Goal: Information Seeking & Learning: Find specific page/section

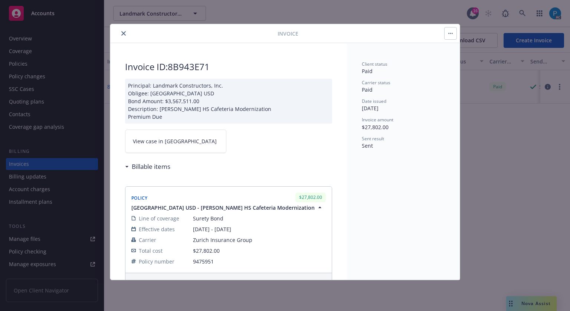
click at [127, 32] on button "close" at bounding box center [123, 33] width 9 height 9
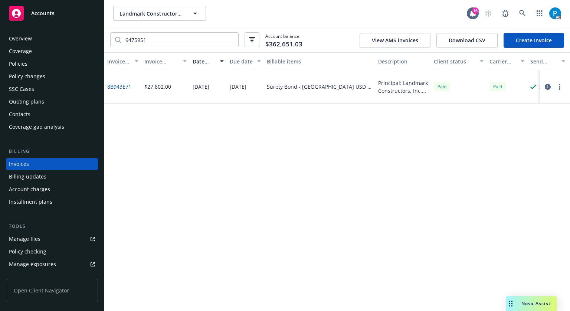
click at [59, 17] on div "Accounts" at bounding box center [52, 13] width 86 height 15
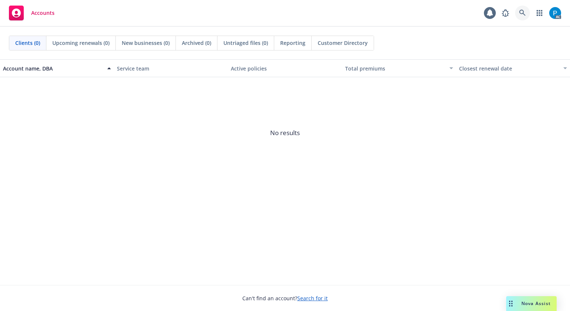
click at [522, 15] on icon at bounding box center [522, 13] width 7 height 7
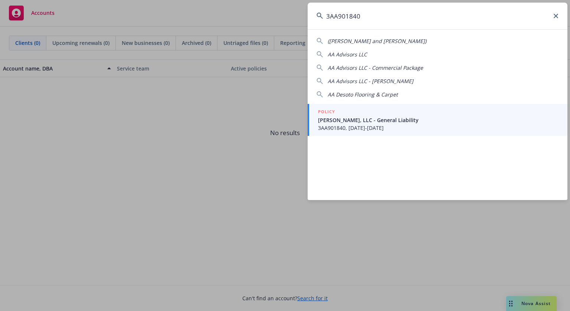
type input "3AA901840"
click at [358, 113] on div "POLICY" at bounding box center [438, 112] width 240 height 8
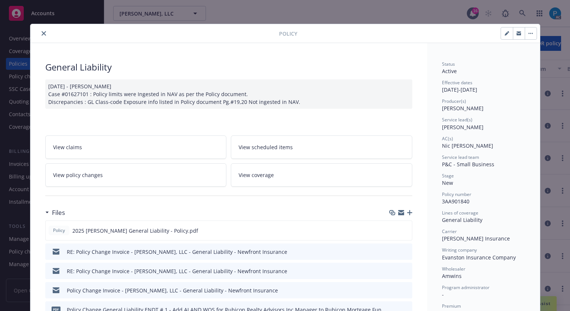
click at [42, 32] on icon "close" at bounding box center [44, 33] width 4 height 4
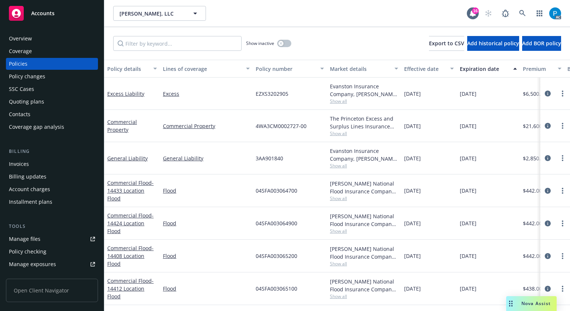
click at [33, 164] on div "Invoices" at bounding box center [52, 164] width 86 height 12
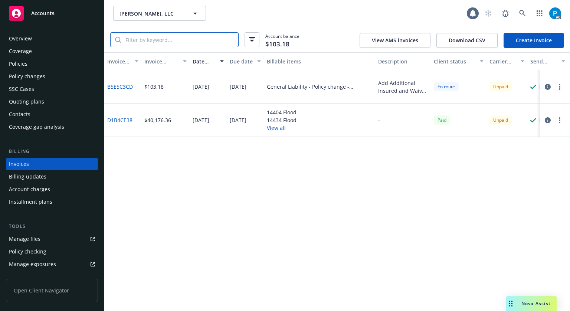
click at [182, 41] on input "search" at bounding box center [179, 40] width 117 height 14
paste input "3AA901840"
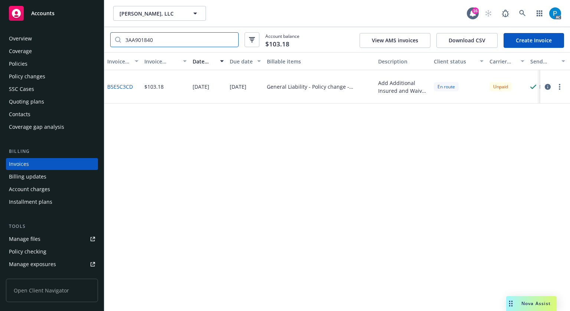
type input "3AA901840"
click at [548, 89] on icon "button" at bounding box center [548, 87] width 6 height 6
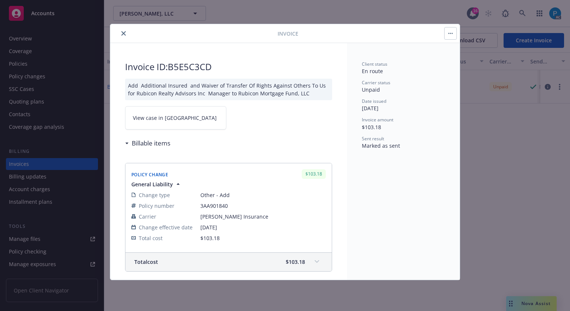
click at [190, 117] on link "View case in [GEOGRAPHIC_DATA]" at bounding box center [175, 117] width 101 height 23
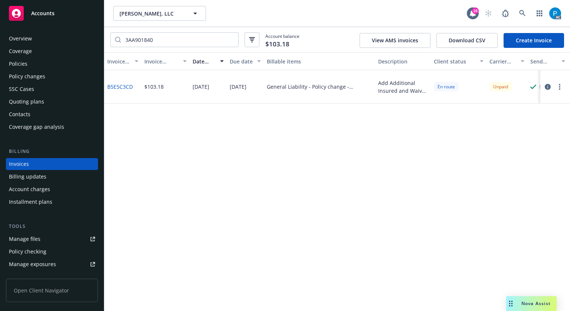
click at [53, 19] on div "Accounts" at bounding box center [52, 13] width 86 height 15
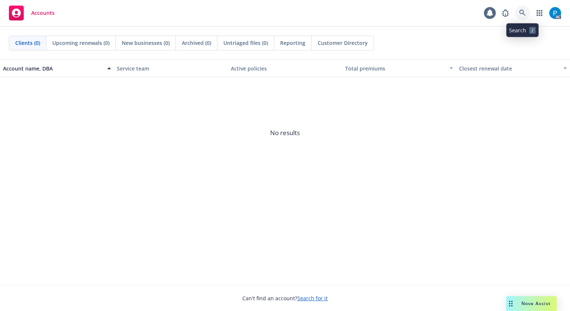
click at [523, 13] on icon at bounding box center [522, 13] width 6 height 6
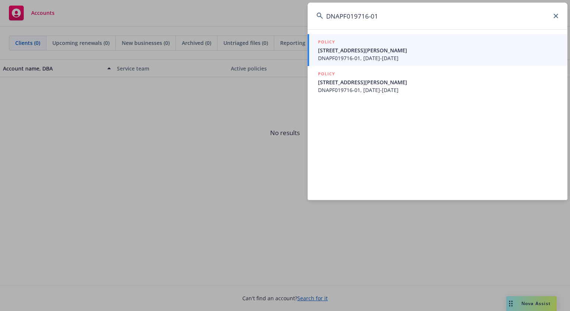
type input "DNAPF019716-01"
click at [387, 50] on span "640 Talmage Rd Ukiah, CA 95482 - Building 2" at bounding box center [438, 50] width 240 height 8
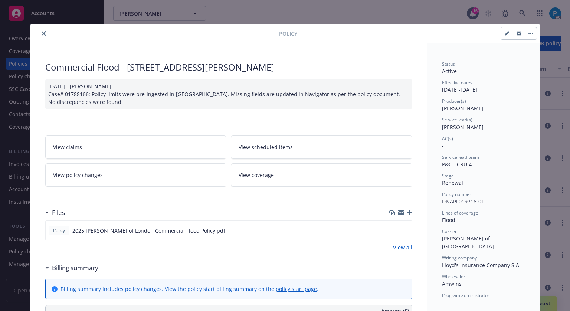
click at [42, 33] on icon "close" at bounding box center [44, 33] width 4 height 4
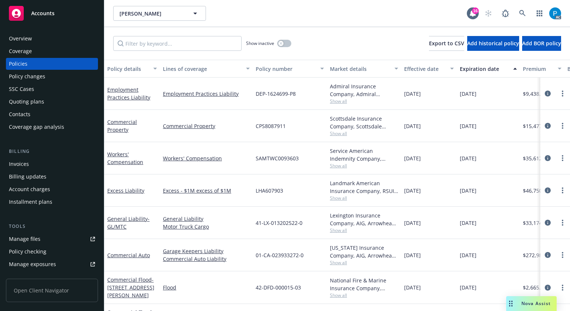
click at [22, 165] on div "Invoices" at bounding box center [19, 164] width 20 height 12
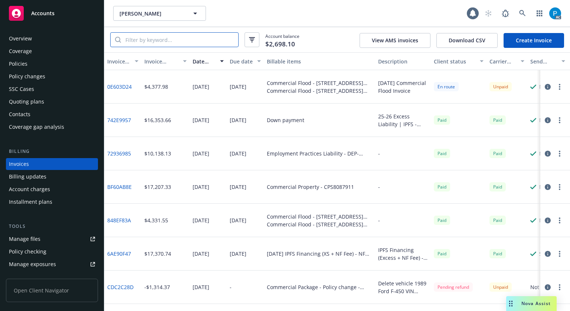
click at [156, 38] on input "search" at bounding box center [179, 40] width 117 height 14
paste input "DNAPF019716-01"
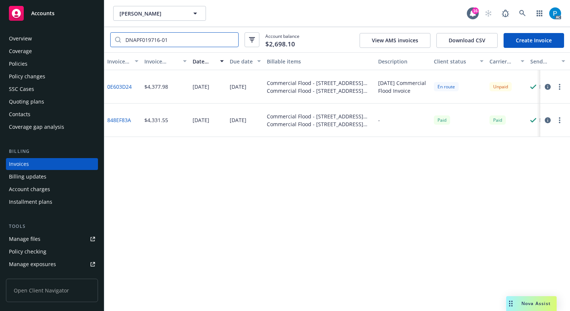
type input "DNAPF019716-01"
click at [547, 86] on icon "button" at bounding box center [548, 87] width 6 height 6
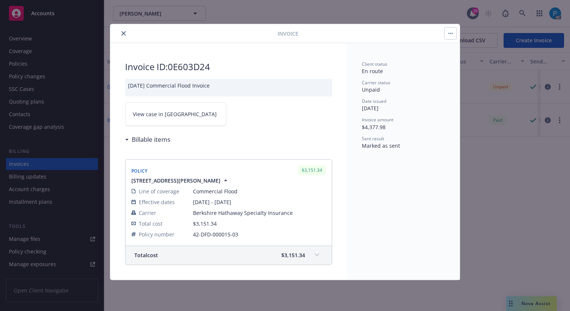
click at [186, 117] on link "View case in [GEOGRAPHIC_DATA]" at bounding box center [175, 113] width 101 height 23
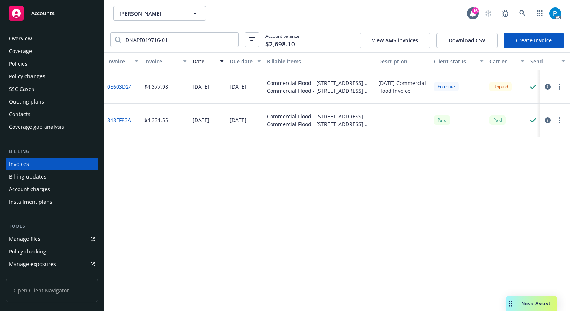
click at [71, 14] on div "Accounts" at bounding box center [52, 13] width 86 height 15
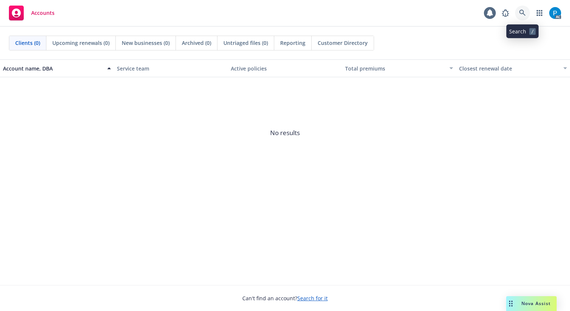
click at [525, 10] on icon at bounding box center [522, 13] width 7 height 7
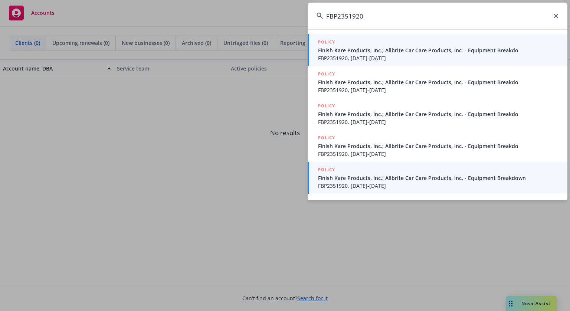
type input "FBP2351920"
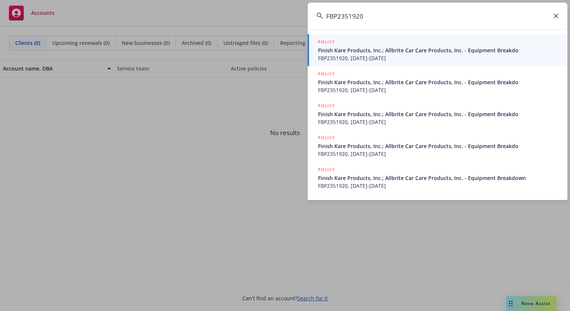
click at [362, 184] on span "FBP2351920, 09/01/2024-09/01/2025" at bounding box center [438, 186] width 240 height 8
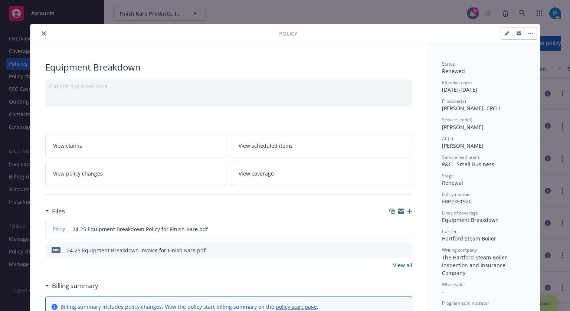
click at [39, 31] on button "close" at bounding box center [43, 33] width 9 height 9
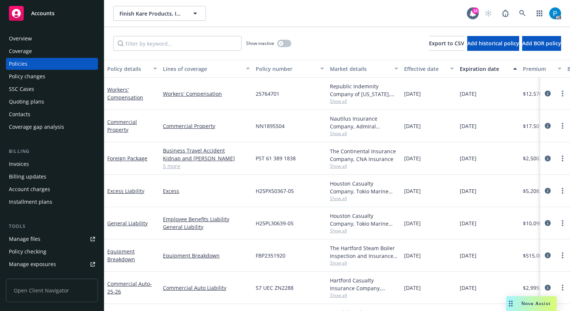
click at [52, 14] on span "Accounts" at bounding box center [42, 13] width 23 height 6
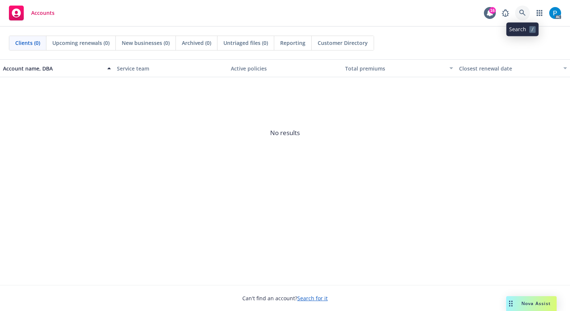
click at [524, 10] on icon at bounding box center [522, 13] width 7 height 7
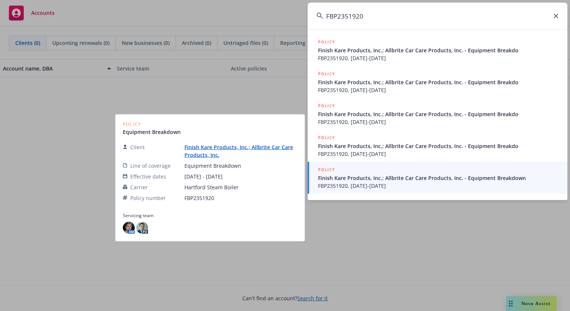
type input "FBP2351920"
click at [401, 181] on span "Finish Kare Products, Inc.; Allbrite Car Care Products, Inc. - Equipment Breakd…" at bounding box center [438, 178] width 240 height 8
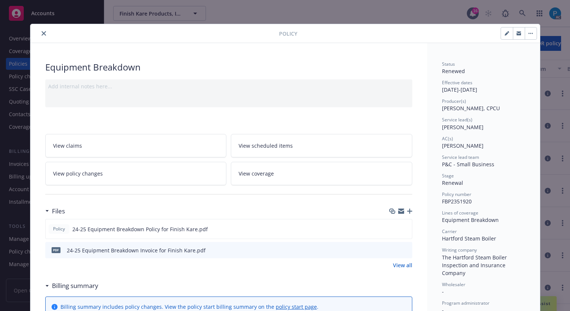
click at [42, 33] on icon "close" at bounding box center [44, 33] width 4 height 4
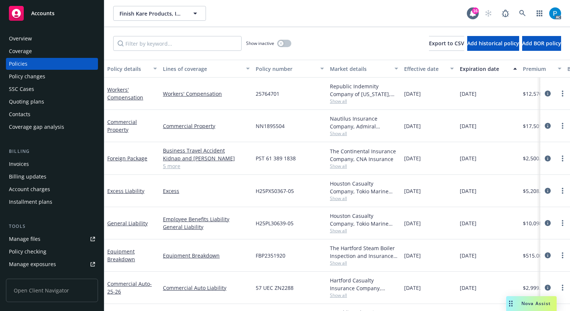
click at [40, 168] on div "Invoices" at bounding box center [52, 164] width 86 height 12
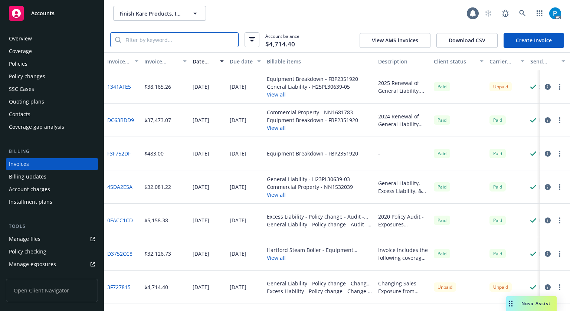
click at [174, 42] on input "search" at bounding box center [179, 40] width 117 height 14
paste input "FBP2351920"
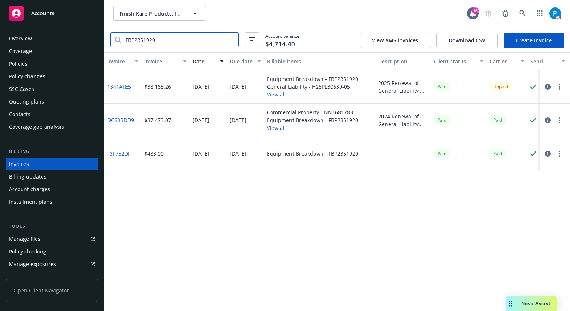
type input "FBP2351920"
click at [546, 87] on icon "button" at bounding box center [548, 87] width 6 height 6
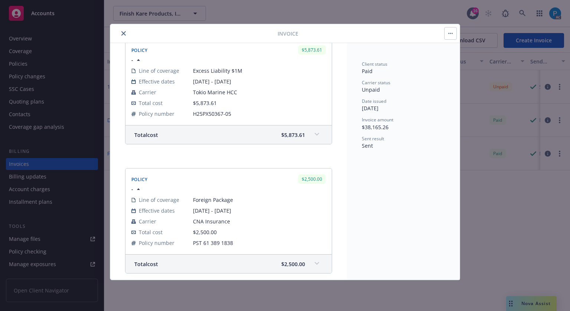
scroll to position [1023, 0]
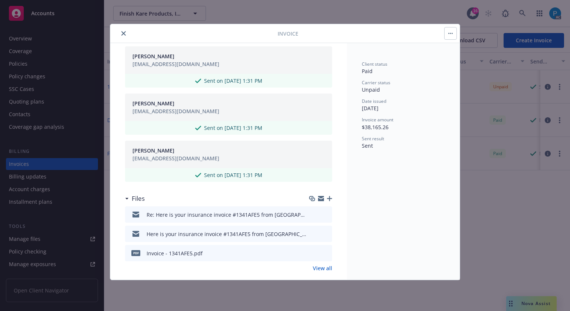
click at [321, 264] on link "View all" at bounding box center [322, 268] width 19 height 8
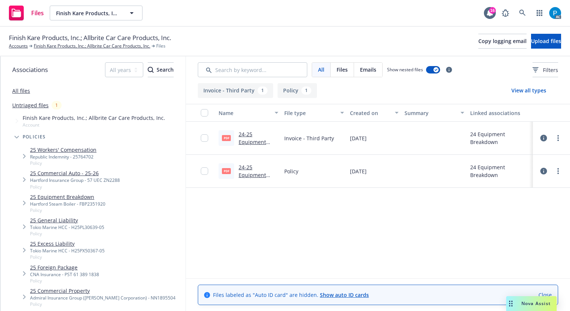
click at [252, 142] on link "24-25 Equipment Breakdown Invoice for Finish Kare.pdf" at bounding box center [258, 150] width 38 height 38
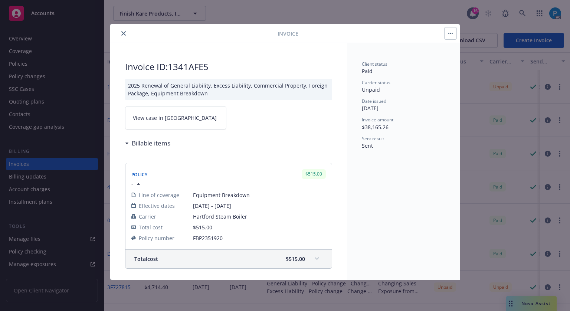
click at [181, 117] on link "View case in [GEOGRAPHIC_DATA]" at bounding box center [175, 117] width 101 height 23
click at [122, 31] on icon "close" at bounding box center [123, 33] width 4 height 4
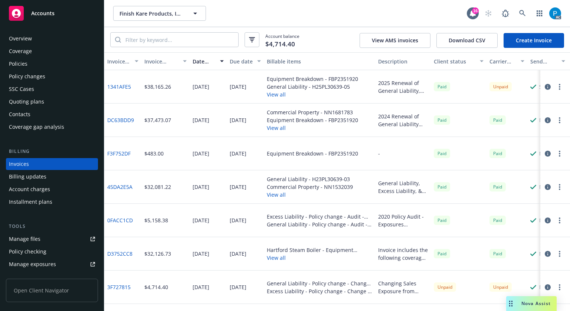
drag, startPoint x: 38, startPoint y: 59, endPoint x: 88, endPoint y: 55, distance: 50.0
click at [37, 59] on div "Policies" at bounding box center [52, 64] width 86 height 12
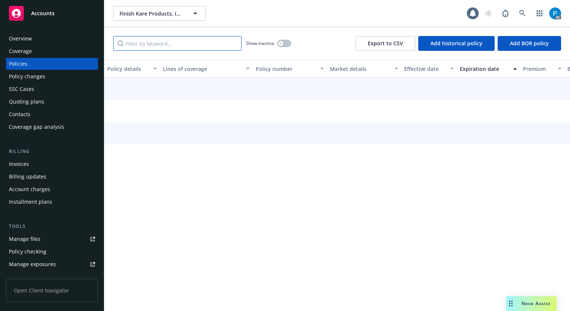
click at [164, 43] on input "Filter by keyword..." at bounding box center [177, 43] width 128 height 15
paste input "FBP2351920"
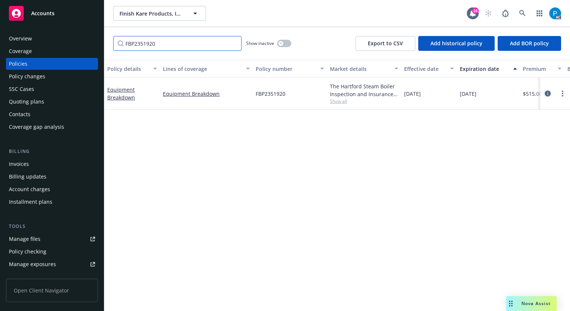
type input "FBP2351920"
click at [545, 92] on icon "circleInformation" at bounding box center [548, 94] width 6 height 6
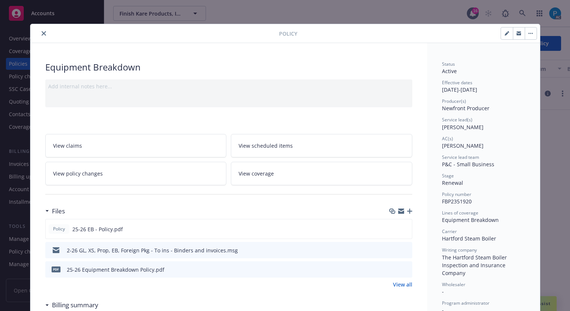
drag, startPoint x: 42, startPoint y: 35, endPoint x: -252, endPoint y: 56, distance: 293.9
click at [0, 56] on html "Accounts Overview Coverage Policies Policy changes SSC Cases Quoting plans Cont…" at bounding box center [285, 155] width 570 height 311
click at [43, 32] on button "close" at bounding box center [43, 33] width 9 height 9
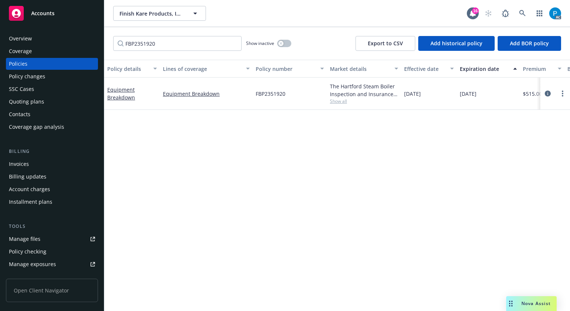
click at [34, 160] on div "Invoices" at bounding box center [52, 164] width 86 height 12
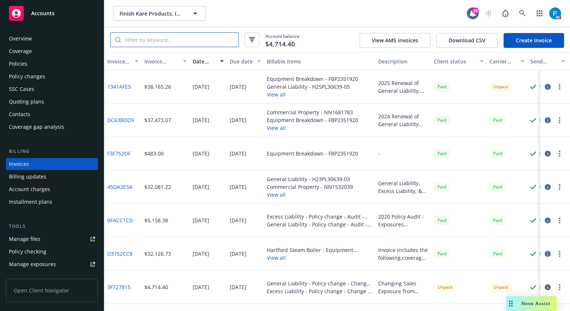
click at [177, 38] on input "search" at bounding box center [179, 40] width 117 height 14
paste input "FBP2351920"
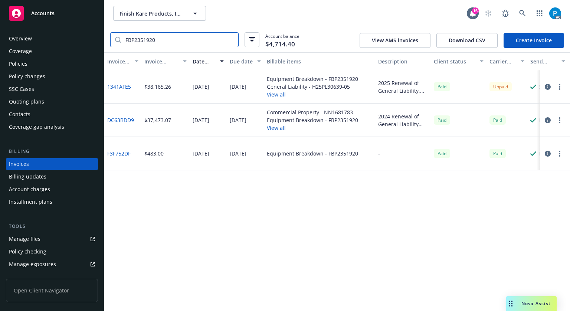
type input "FBP2351920"
click at [540, 85] on div at bounding box center [555, 86] width 30 height 33
click at [546, 88] on icon "button" at bounding box center [548, 87] width 6 height 6
click at [68, 16] on div "Accounts" at bounding box center [52, 13] width 86 height 15
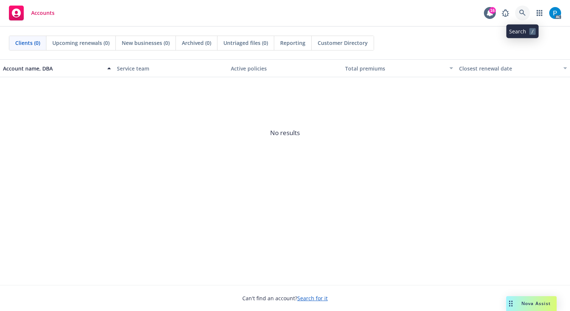
click at [520, 14] on icon at bounding box center [522, 13] width 7 height 7
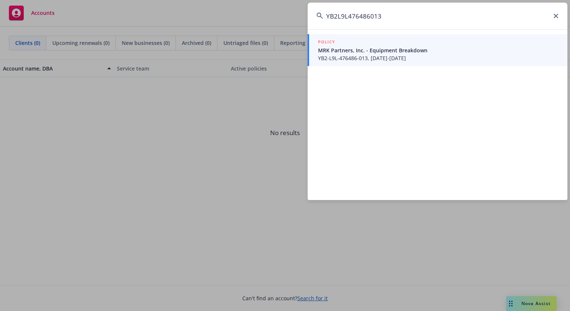
type input "YB2L9L476486013"
click at [367, 52] on span "MRK Partners, Inc. - Equipment Breakdown" at bounding box center [438, 50] width 240 height 8
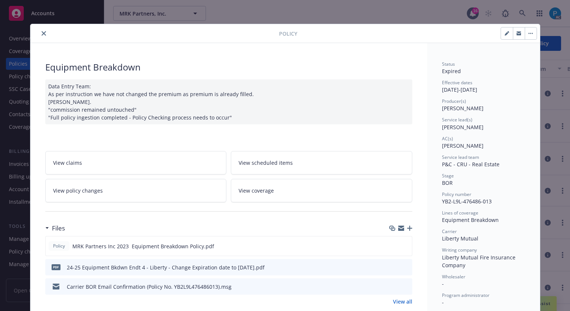
click at [42, 31] on icon "close" at bounding box center [44, 33] width 4 height 4
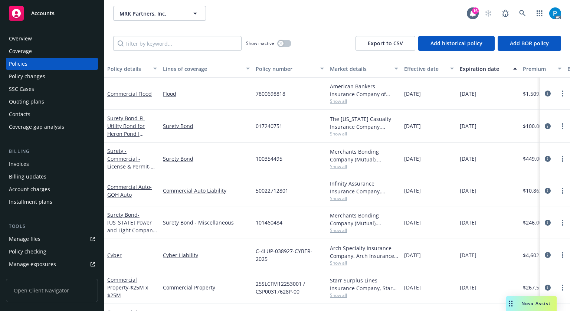
click at [28, 167] on div "Invoices" at bounding box center [19, 164] width 20 height 12
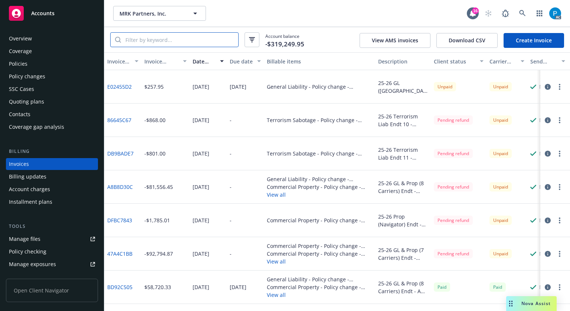
click at [198, 40] on input "search" at bounding box center [179, 40] width 117 height 14
paste input "YB2L9L476486013"
type input "YB2L9L476486013"
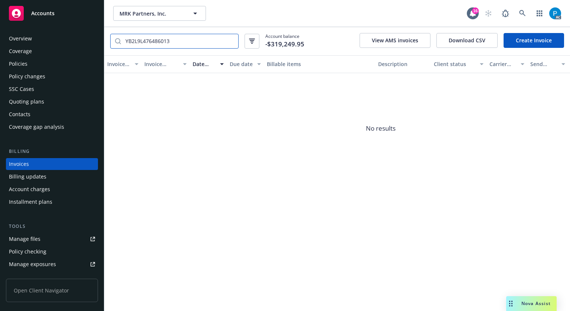
click at [232, 42] on input "YB2L9L476486013" at bounding box center [179, 41] width 117 height 14
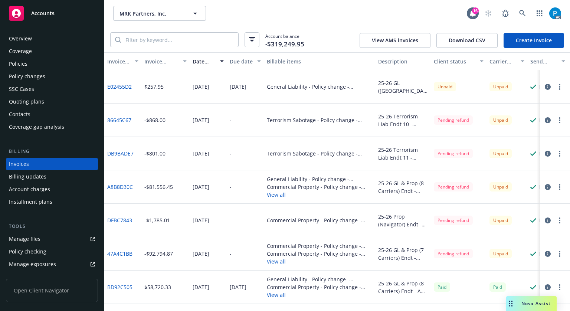
click at [29, 61] on div "Policies" at bounding box center [52, 64] width 86 height 12
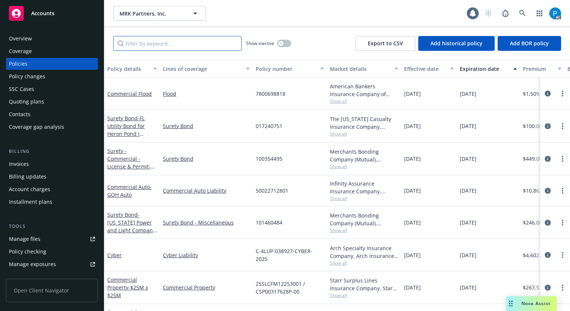
click at [157, 40] on input "Filter by keyword..." at bounding box center [177, 43] width 128 height 15
paste input "YB2L9L476486013"
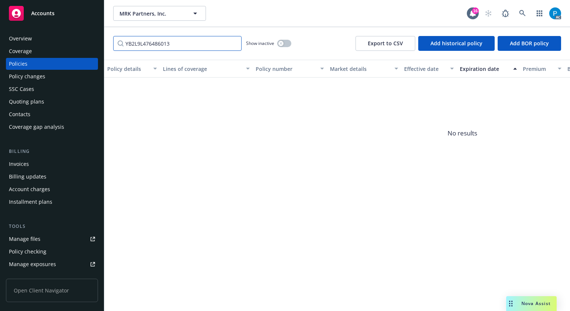
type input "YB2L9L476486013"
click at [53, 13] on span "Accounts" at bounding box center [42, 13] width 23 height 6
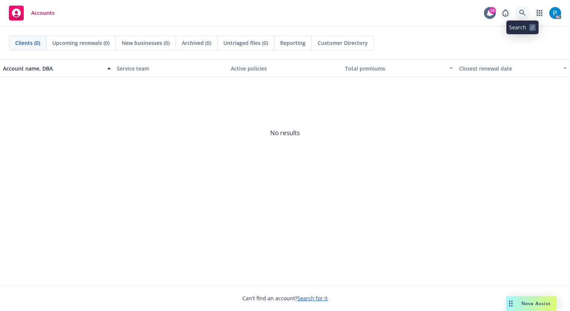
click at [526, 9] on link at bounding box center [522, 13] width 15 height 15
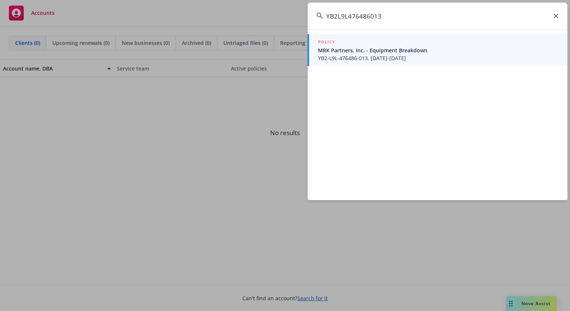
type input "YB2L9L476486013"
click at [369, 55] on span "YB2-L9L-476486-013, [DATE]-[DATE]" at bounding box center [438, 58] width 240 height 8
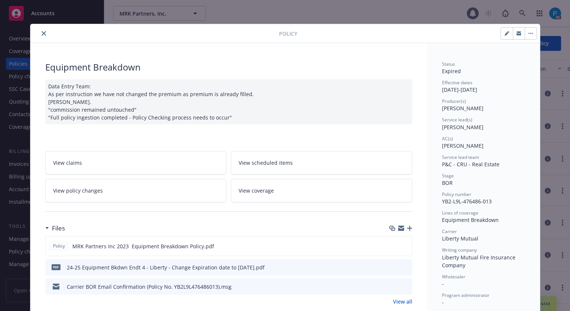
scroll to position [22, 0]
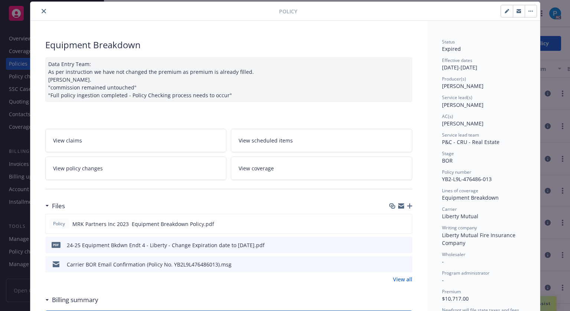
click at [42, 9] on icon "close" at bounding box center [44, 11] width 4 height 4
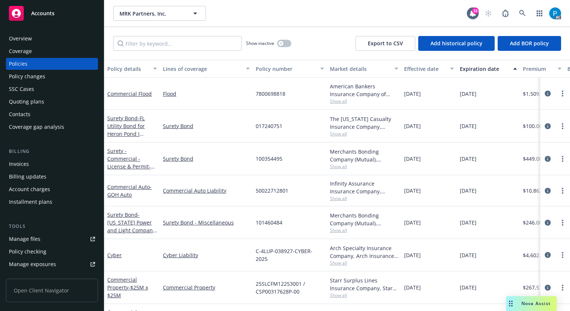
click at [41, 9] on div "Accounts" at bounding box center [52, 13] width 86 height 15
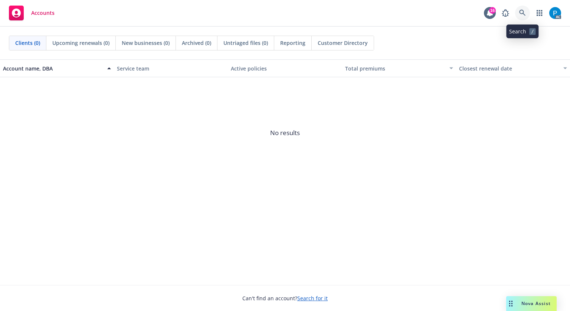
click at [523, 14] on icon at bounding box center [522, 13] width 7 height 7
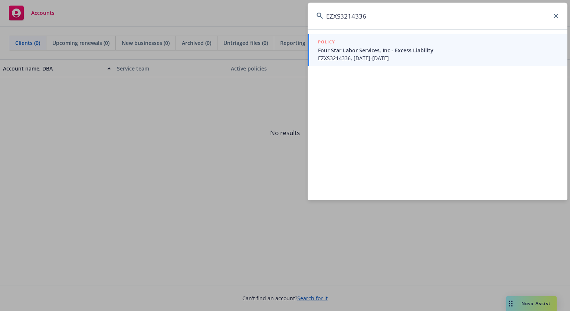
type input "EZXS3214336"
click at [382, 51] on span "Four Star Labor Services, Inc - Excess Liability" at bounding box center [438, 50] width 240 height 8
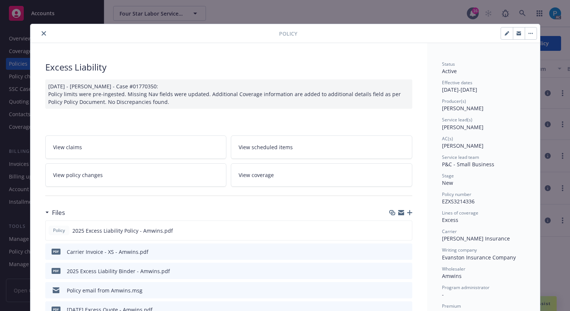
click at [42, 31] on icon "close" at bounding box center [44, 33] width 4 height 4
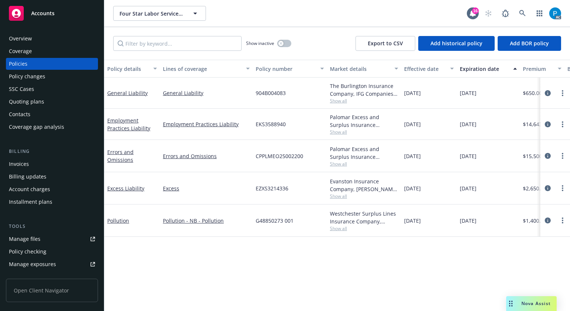
click at [32, 165] on div "Invoices" at bounding box center [52, 164] width 86 height 12
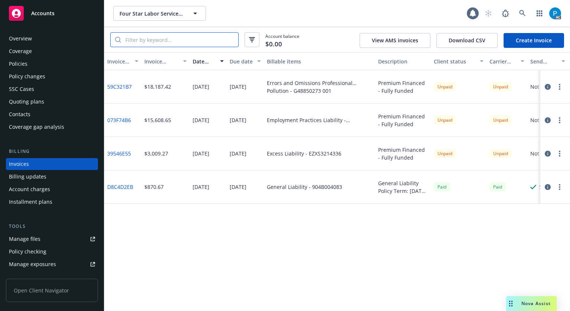
click at [167, 40] on input "search" at bounding box center [179, 40] width 117 height 14
paste input "EZXS3214336"
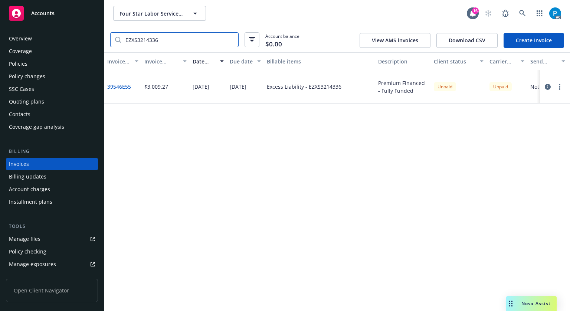
type input "EZXS3214336"
click at [60, 10] on div "Accounts" at bounding box center [52, 13] width 86 height 15
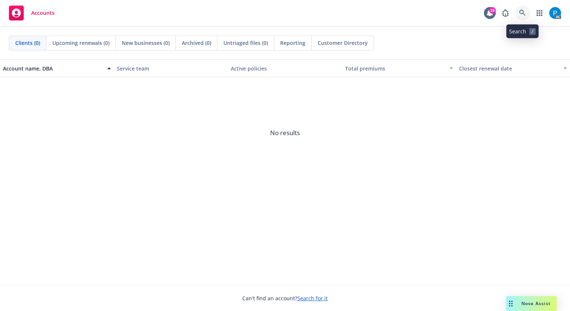
click at [523, 10] on icon at bounding box center [522, 13] width 7 height 7
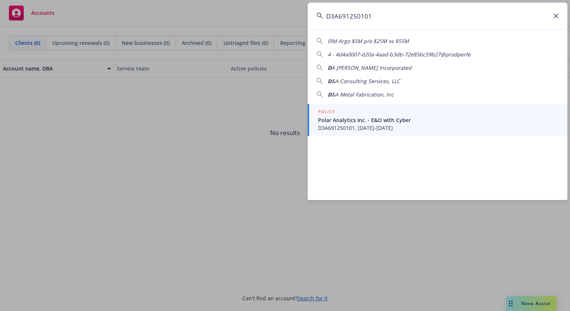
type input "D3A691250101"
click at [373, 124] on span "D3A691250101, [DATE]-[DATE]" at bounding box center [438, 128] width 240 height 8
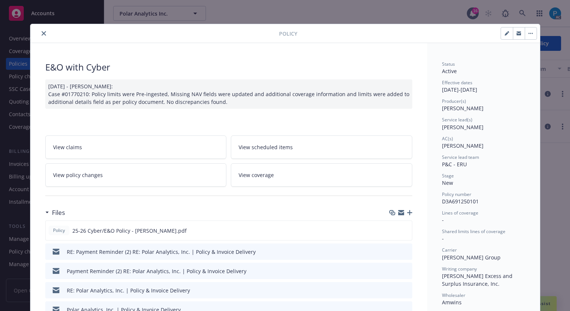
click at [39, 33] on button "close" at bounding box center [43, 33] width 9 height 9
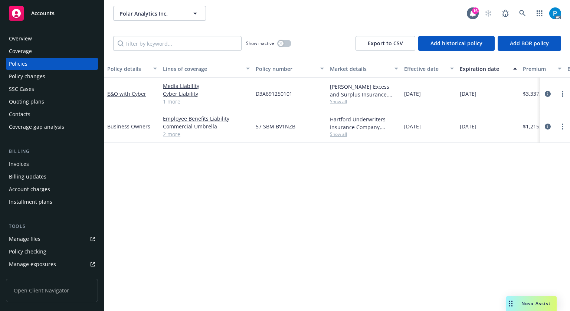
click at [19, 166] on div "Invoices" at bounding box center [19, 164] width 20 height 12
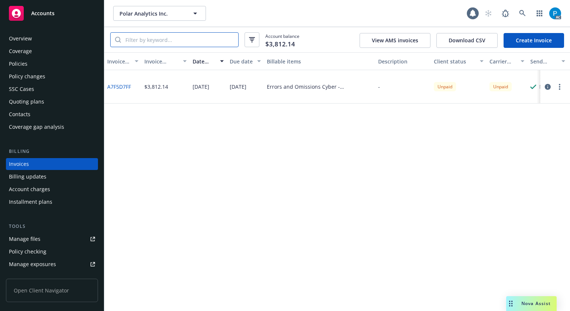
click at [200, 38] on input "search" at bounding box center [179, 40] width 117 height 14
paste input "D3A691250101"
type input "D3A691250101"
click at [53, 19] on div "Accounts" at bounding box center [52, 13] width 86 height 15
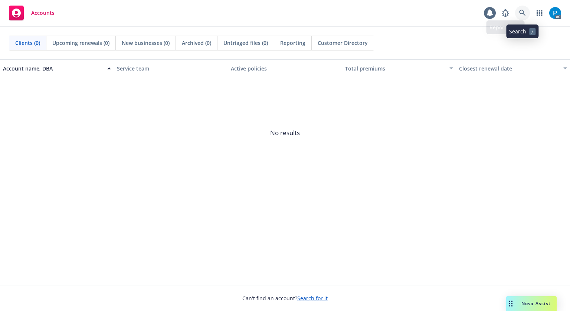
click at [523, 14] on icon at bounding box center [522, 13] width 7 height 7
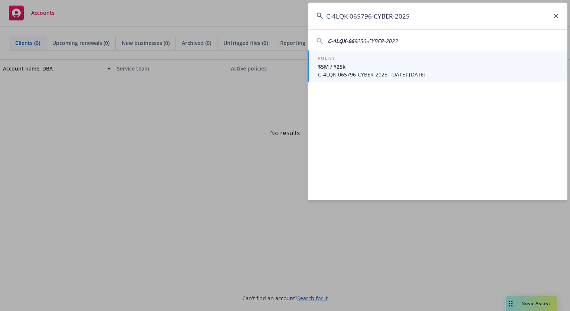
type input "C-4LQK-065796-CYBER-2025"
click at [395, 68] on span "$5M / $25k" at bounding box center [438, 67] width 240 height 8
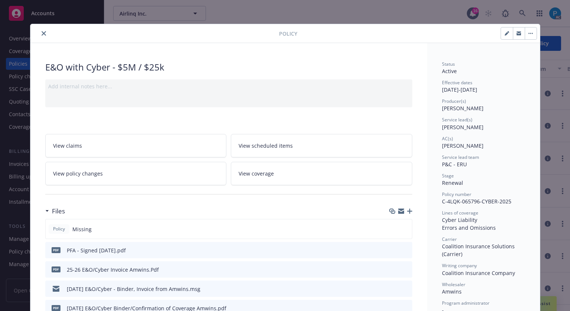
click at [42, 31] on icon "close" at bounding box center [44, 33] width 4 height 4
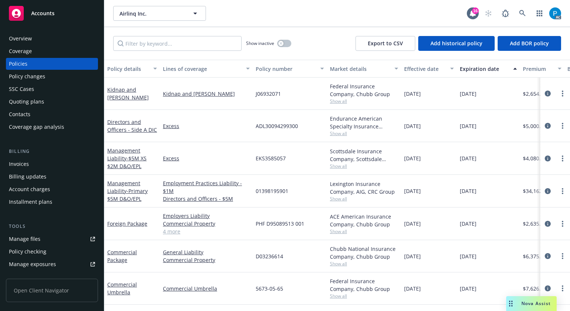
click at [47, 163] on div "Invoices" at bounding box center [52, 164] width 86 height 12
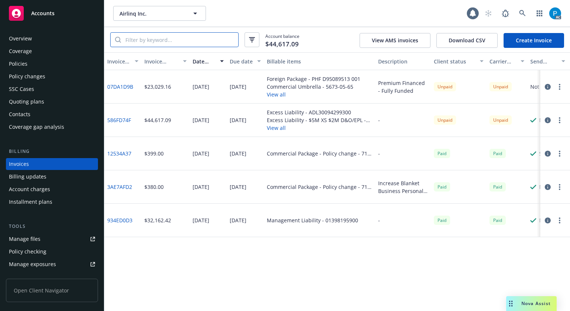
click at [161, 38] on input "search" at bounding box center [179, 40] width 117 height 14
paste input "C-4LQK-065796-CYBER-2025"
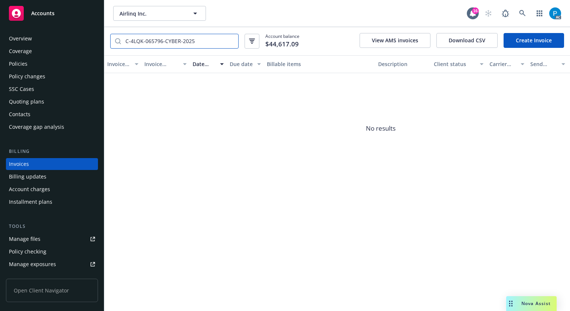
type input "C-4LQK-065796-CYBER-2025"
drag, startPoint x: 49, startPoint y: 13, endPoint x: 55, endPoint y: 16, distance: 6.1
click at [49, 13] on span "Accounts" at bounding box center [42, 13] width 23 height 6
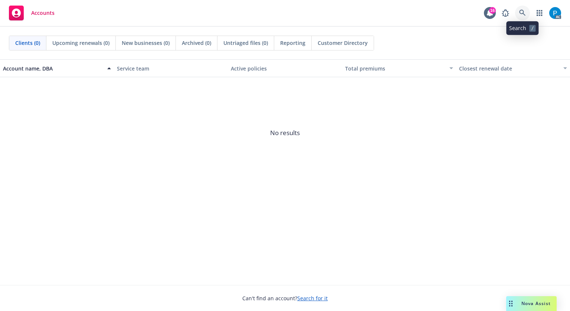
click at [524, 16] on icon at bounding box center [522, 13] width 7 height 7
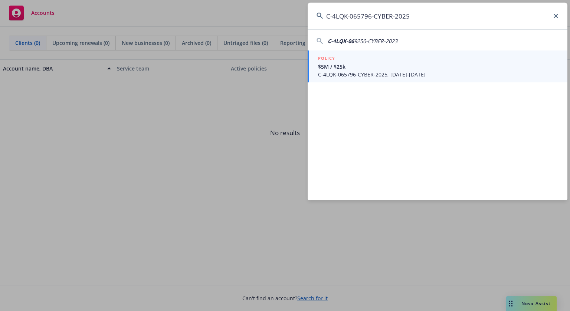
type input "C-4LQK-065796-CYBER-2025"
click at [388, 65] on span "$5M / $25k" at bounding box center [438, 67] width 240 height 8
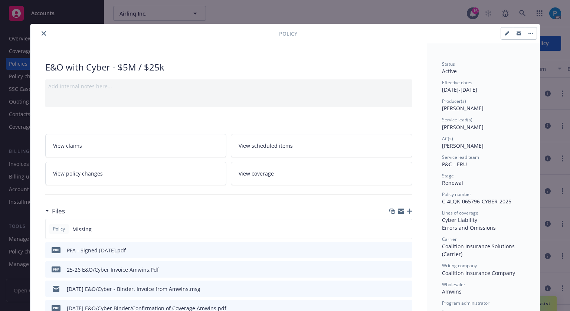
click at [42, 31] on icon "close" at bounding box center [44, 33] width 4 height 4
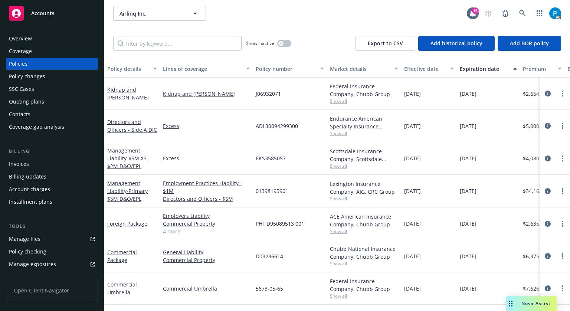
click at [56, 10] on div "Accounts" at bounding box center [52, 13] width 86 height 15
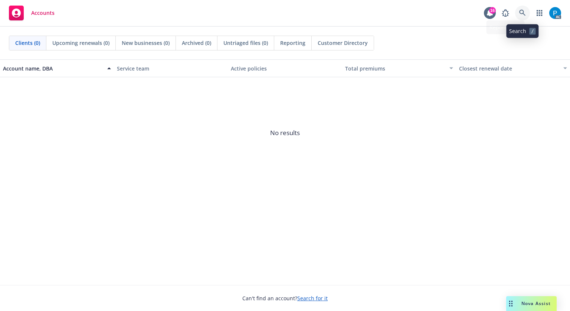
click at [522, 9] on link at bounding box center [522, 13] width 15 height 15
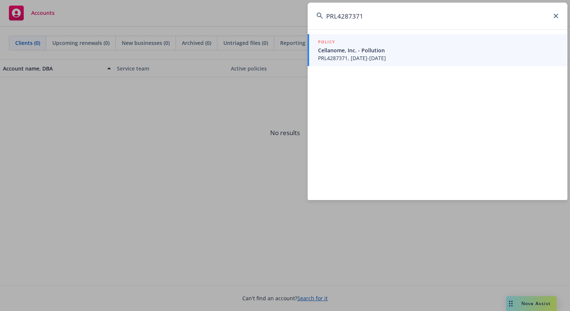
type input "PRL4287371"
click at [440, 51] on span "Cellanome, Inc. - Pollution" at bounding box center [438, 50] width 240 height 8
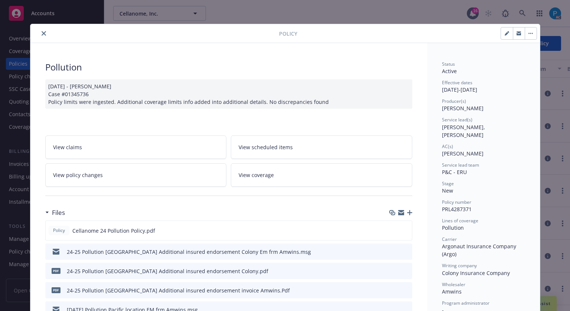
click at [42, 32] on icon "close" at bounding box center [44, 33] width 4 height 4
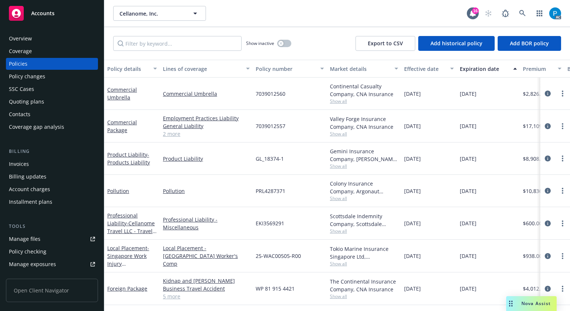
click at [25, 164] on div "Invoices" at bounding box center [19, 164] width 20 height 12
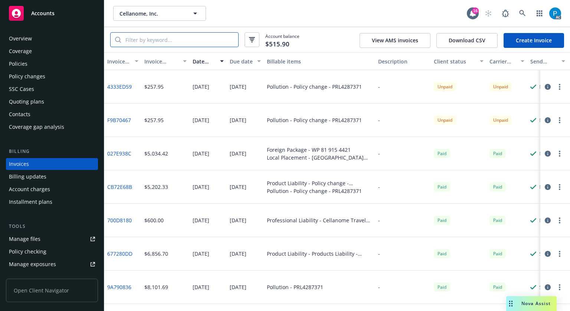
click at [190, 42] on input "search" at bounding box center [179, 40] width 117 height 14
paste input "PRL4287371"
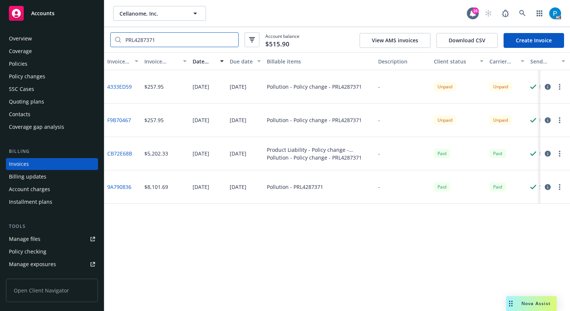
type input "PRL4287371"
click at [70, 8] on div "Accounts" at bounding box center [52, 13] width 86 height 15
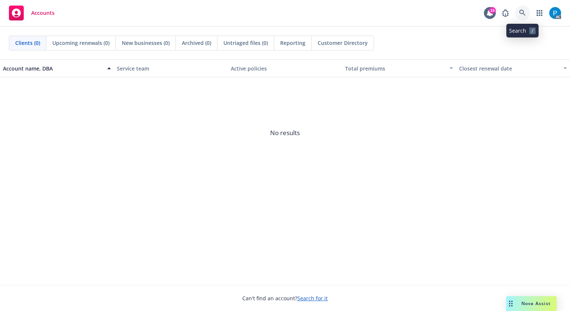
click at [524, 12] on icon at bounding box center [522, 13] width 6 height 6
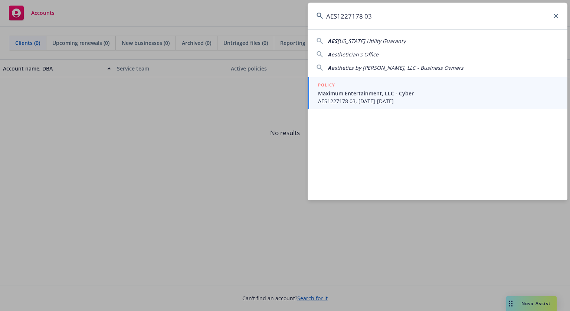
type input "AES1227178 03"
click at [352, 99] on span "AES1227178 03, [DATE]-[DATE]" at bounding box center [438, 101] width 240 height 8
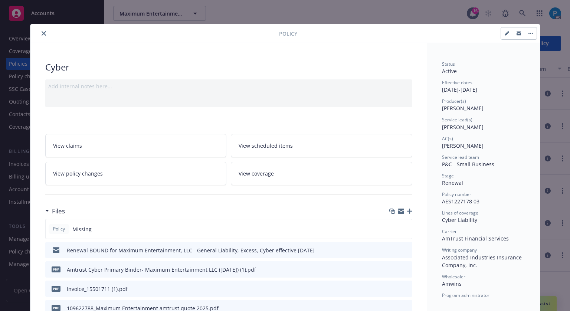
click at [42, 34] on icon "close" at bounding box center [44, 33] width 4 height 4
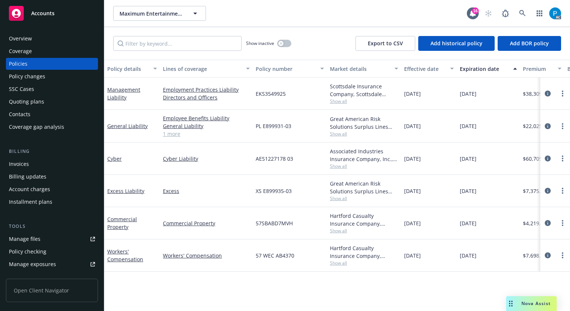
click at [30, 163] on div "Invoices" at bounding box center [52, 164] width 86 height 12
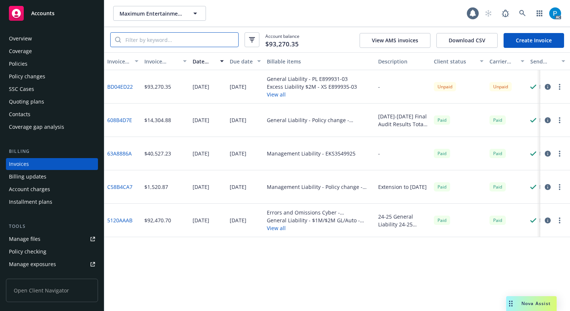
click at [176, 41] on input "search" at bounding box center [179, 40] width 117 height 14
paste input "AES1227178 03"
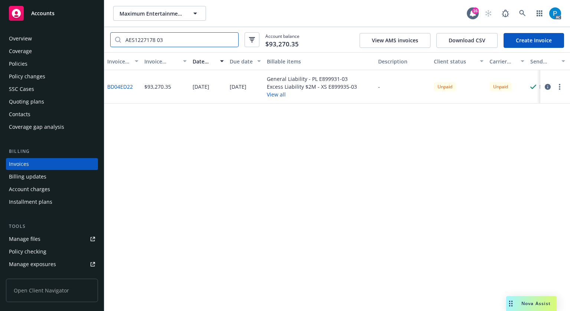
type input "AES1227178 03"
click at [60, 21] on link "Accounts" at bounding box center [52, 13] width 92 height 21
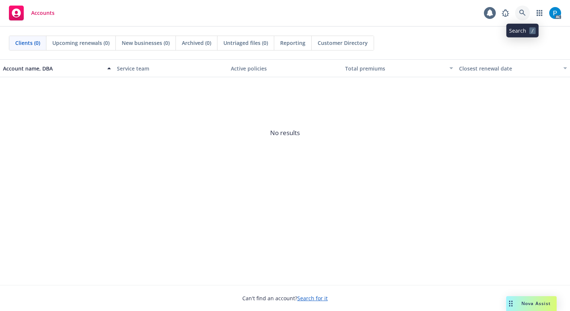
click at [520, 13] on icon at bounding box center [522, 13] width 7 height 7
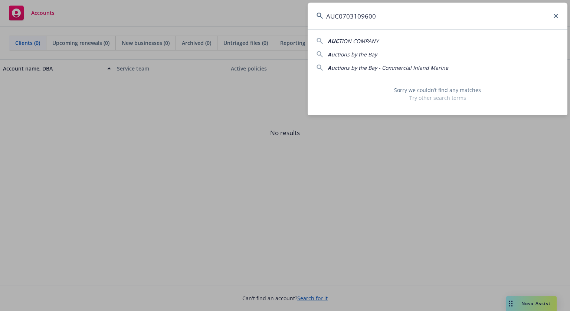
click at [342, 17] on input "AUC0703109600" at bounding box center [438, 16] width 260 height 27
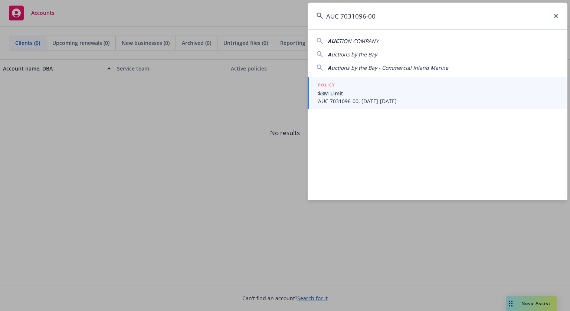
type input "AUC 7031096-00"
click at [354, 92] on span "$3M Limit" at bounding box center [438, 93] width 240 height 8
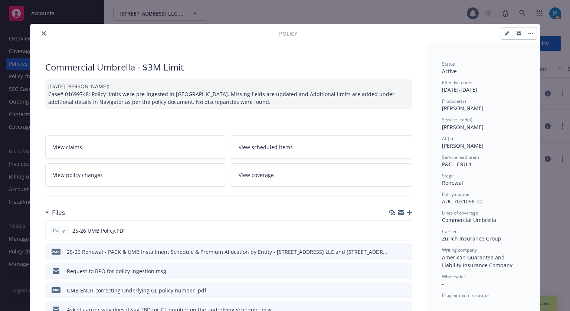
click at [44, 34] on button "close" at bounding box center [43, 33] width 9 height 9
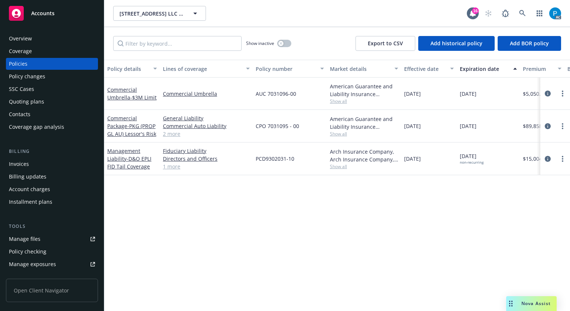
click at [34, 164] on div "Invoices" at bounding box center [52, 164] width 86 height 12
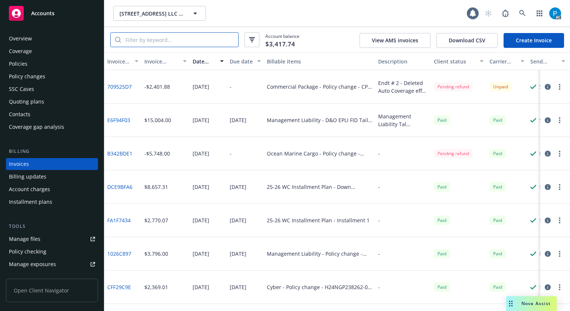
click at [166, 36] on input "search" at bounding box center [179, 40] width 117 height 14
paste input "AUC 7031096-00"
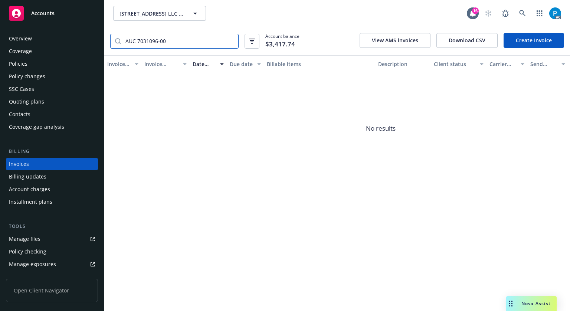
type input "AUC 7031096-00"
click at [67, 12] on div "Accounts" at bounding box center [52, 13] width 86 height 15
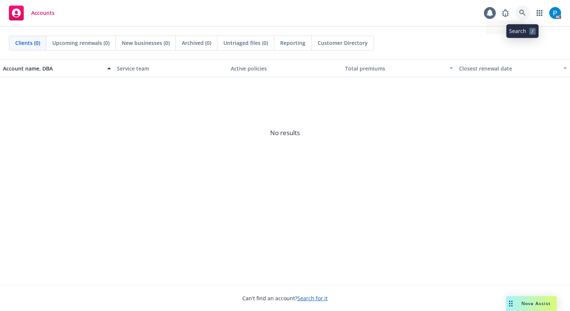
click at [526, 14] on link at bounding box center [522, 13] width 15 height 15
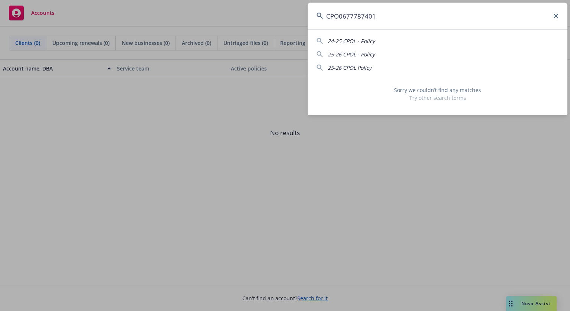
click at [342, 14] on input "CPO0677787401" at bounding box center [438, 16] width 260 height 27
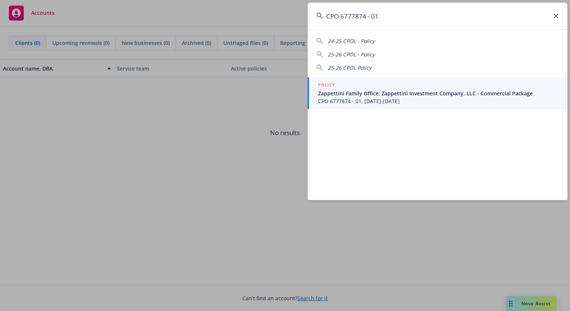
type input "CPO 6777874 - 01"
click at [368, 105] on span "CPO 6777874 - 01, [DATE]-[DATE]" at bounding box center [438, 101] width 240 height 8
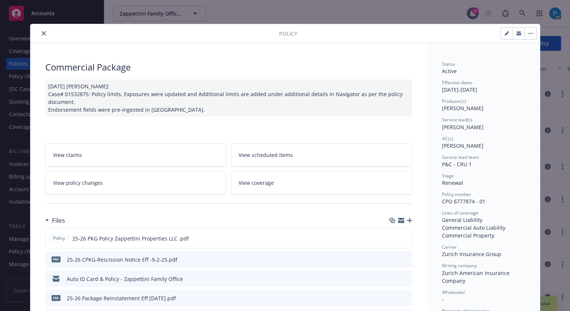
click at [42, 32] on icon "close" at bounding box center [44, 33] width 4 height 4
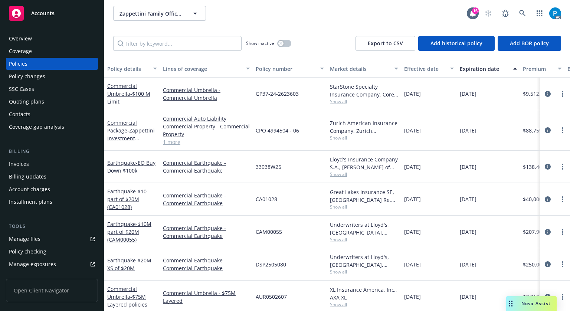
click at [26, 169] on div "Invoices" at bounding box center [19, 164] width 20 height 12
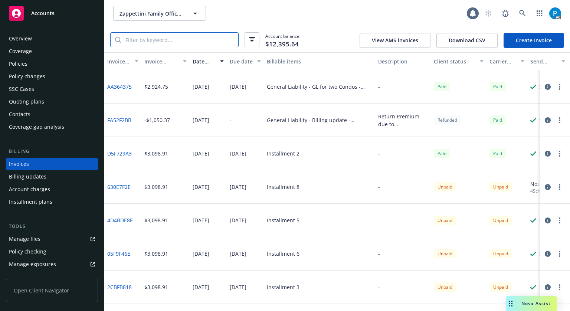
click at [168, 35] on input "search" at bounding box center [179, 40] width 117 height 14
paste input "CPO 6777874 - 01"
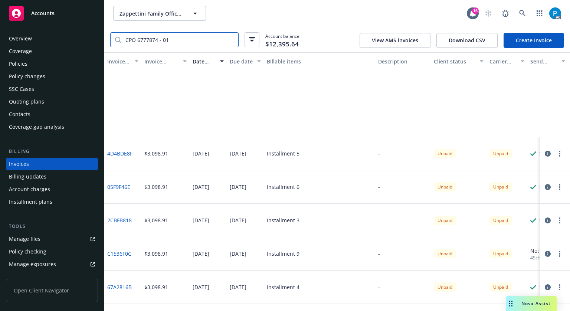
scroll to position [132, 0]
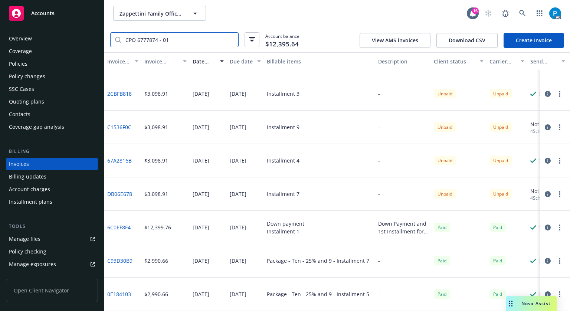
type input "CPO 6777874 - 01"
click at [46, 62] on div "Policies" at bounding box center [52, 64] width 86 height 12
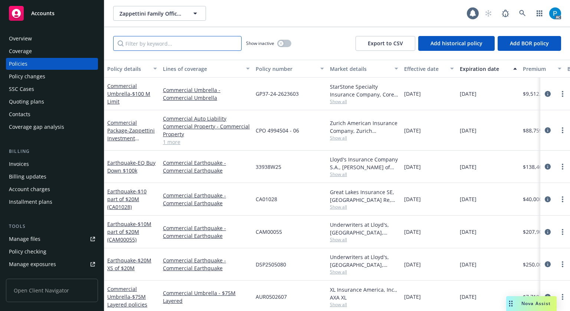
click at [174, 42] on input "Filter by keyword..." at bounding box center [177, 43] width 128 height 15
paste input "CPO 6777874 - 01"
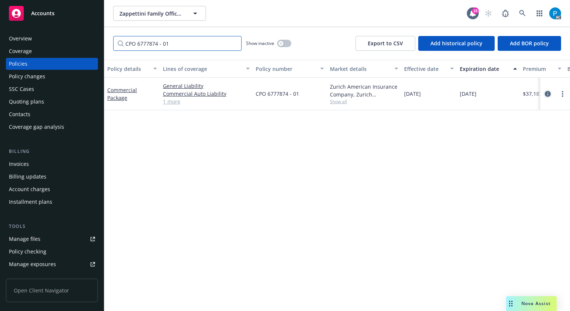
type input "CPO 6777874 - 01"
click at [545, 94] on icon "circleInformation" at bounding box center [548, 94] width 6 height 6
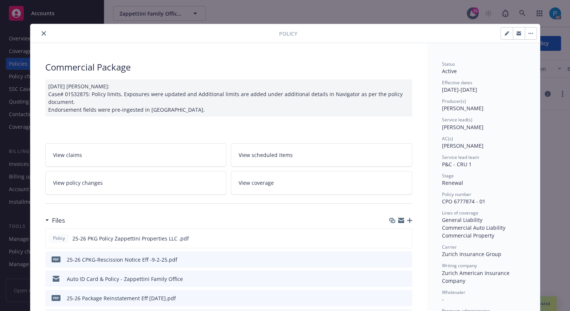
scroll to position [22, 0]
